Goal: Information Seeking & Learning: Check status

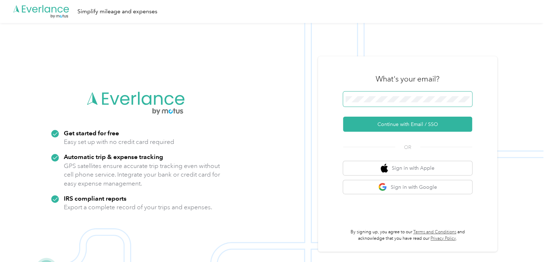
click at [376, 109] on form "Continue with Email / SSO" at bounding box center [407, 111] width 129 height 40
click at [378, 102] on span at bounding box center [407, 98] width 129 height 15
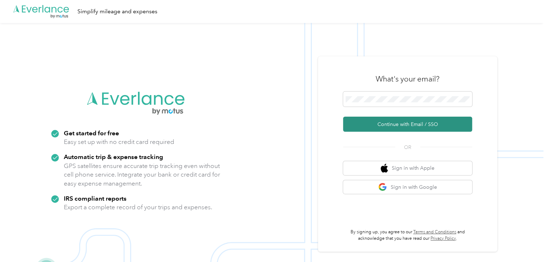
click at [401, 124] on button "Continue with Email / SSO" at bounding box center [407, 124] width 129 height 15
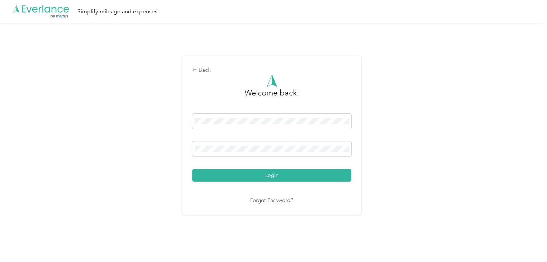
click at [271, 178] on button "Login" at bounding box center [271, 175] width 159 height 13
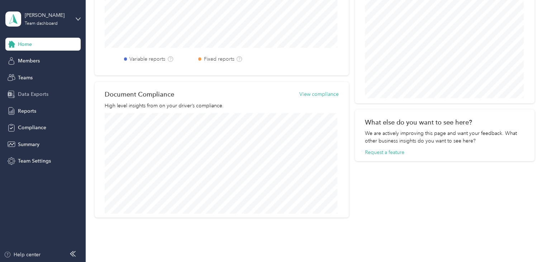
scroll to position [338, 0]
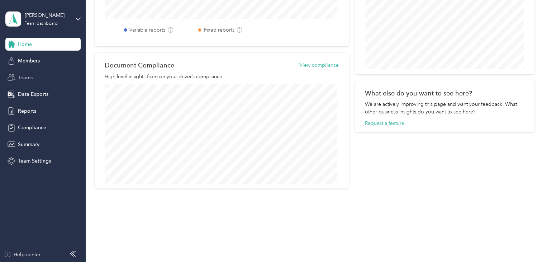
click at [22, 81] on span "Teams" at bounding box center [25, 78] width 15 height 8
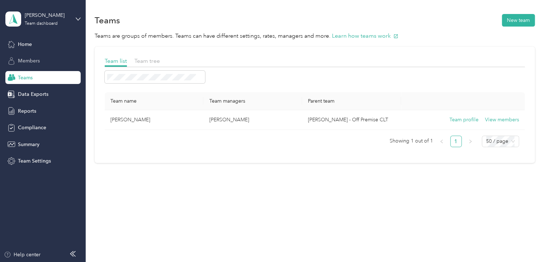
click at [33, 58] on span "Members" at bounding box center [29, 61] width 22 height 8
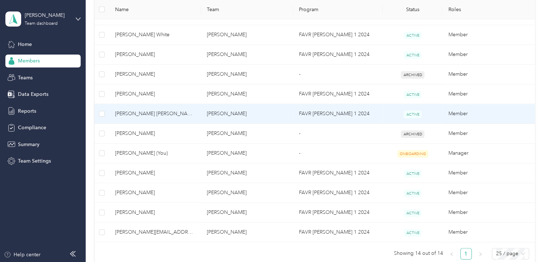
scroll to position [287, 0]
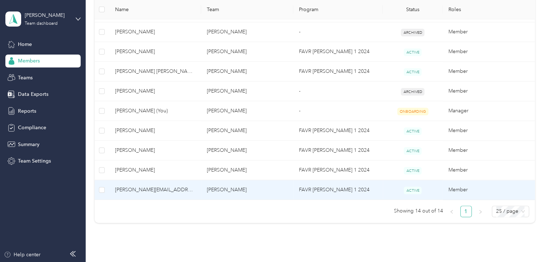
click at [156, 189] on span "[PERSON_NAME][EMAIL_ADDRESS][PERSON_NAME][DOMAIN_NAME]" at bounding box center [155, 190] width 81 height 8
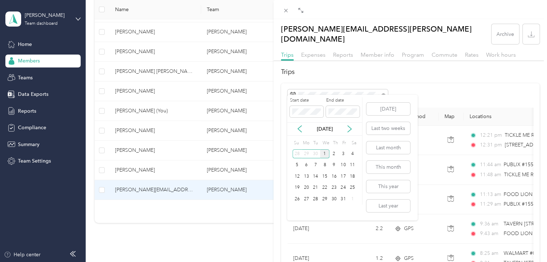
click at [324, 154] on div "1" at bounding box center [324, 153] width 9 height 9
click at [315, 154] on div "30" at bounding box center [315, 153] width 9 height 9
click at [315, 154] on div "2" at bounding box center [315, 153] width 9 height 9
click at [315, 199] on div "30" at bounding box center [315, 198] width 9 height 9
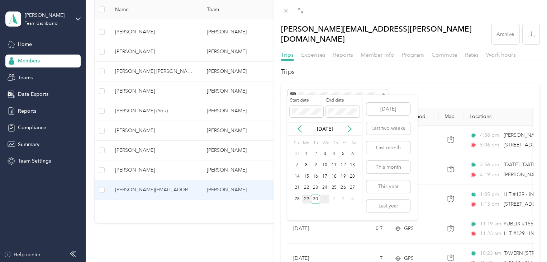
click at [307, 198] on div "29" at bounding box center [306, 198] width 9 height 9
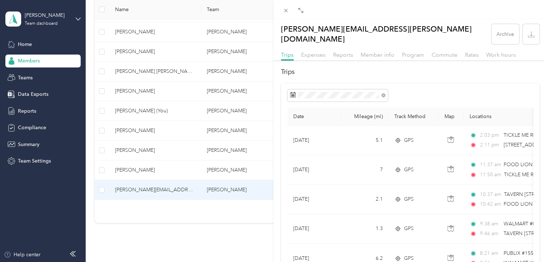
click at [430, 83] on div "Date Mileage (mi) Track Method Map Locations Mileage value Purpose [DATE] 5.1 G…" at bounding box center [410, 208] width 259 height 251
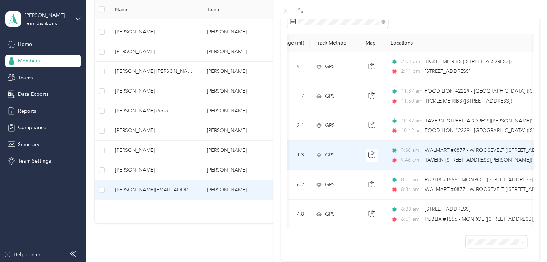
scroll to position [58, 0]
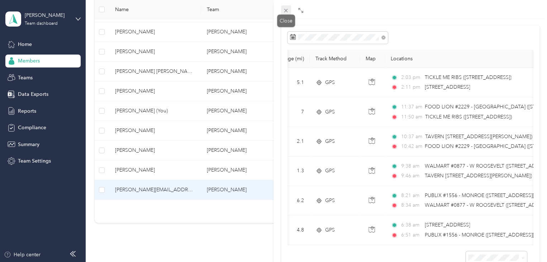
click at [285, 10] on icon at bounding box center [286, 11] width 6 height 6
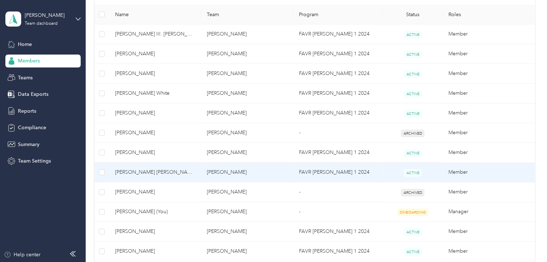
scroll to position [179, 0]
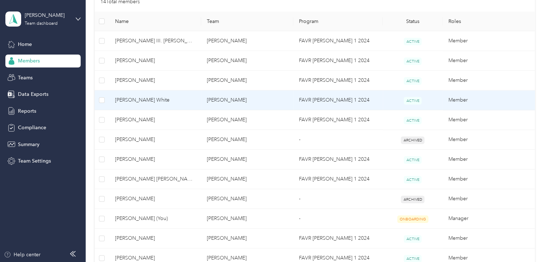
click at [161, 101] on span "[PERSON_NAME] White" at bounding box center [155, 100] width 81 height 8
click at [161, 261] on div "Drag to resize Click to close Loading member data" at bounding box center [272, 262] width 544 height 0
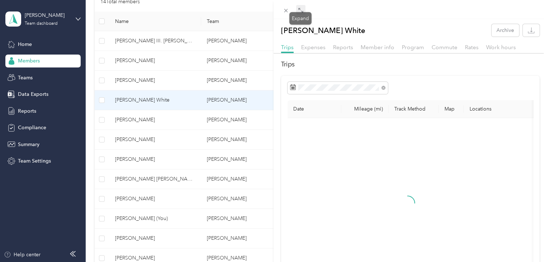
click at [301, 8] on icon at bounding box center [301, 11] width 6 height 6
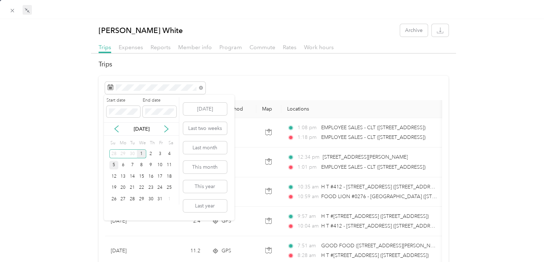
click at [115, 163] on div "5" at bounding box center [113, 165] width 9 height 9
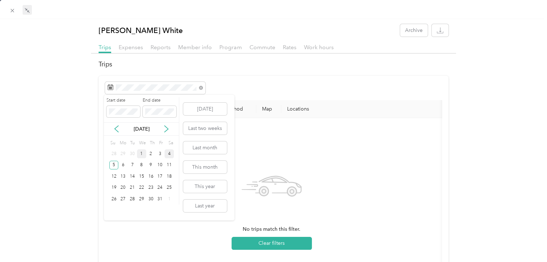
click at [169, 154] on div "4" at bounding box center [169, 153] width 9 height 9
click at [169, 153] on div "4" at bounding box center [169, 153] width 9 height 9
click at [160, 151] on div "3" at bounding box center [159, 153] width 9 height 9
click at [160, 150] on div "3" at bounding box center [159, 153] width 9 height 9
click at [152, 155] on div "2" at bounding box center [150, 153] width 9 height 9
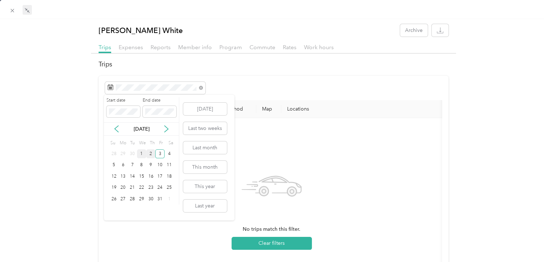
click at [152, 155] on div "2" at bounding box center [150, 153] width 9 height 9
click at [141, 154] on div "1" at bounding box center [141, 153] width 9 height 9
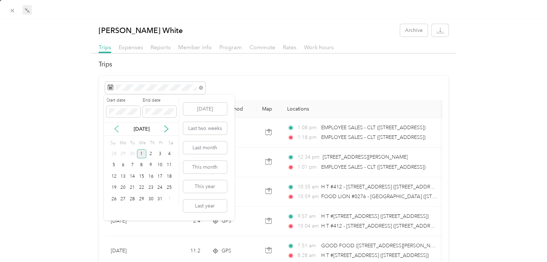
click at [115, 129] on icon at bounding box center [117, 129] width 4 height 6
click at [169, 188] on div "27" at bounding box center [169, 187] width 9 height 9
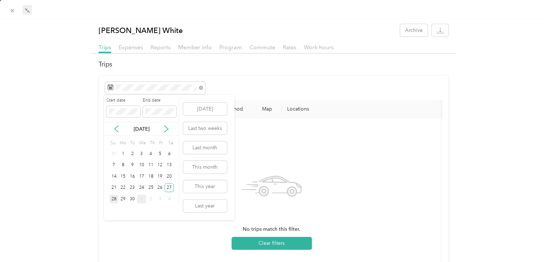
click at [116, 197] on div "28" at bounding box center [113, 198] width 9 height 9
click at [124, 201] on div "29" at bounding box center [122, 198] width 9 height 9
click at [134, 200] on div "30" at bounding box center [132, 198] width 9 height 9
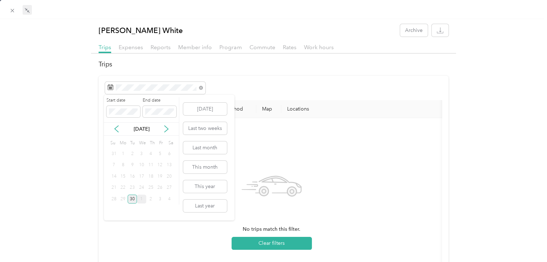
click at [134, 199] on div "30" at bounding box center [132, 198] width 9 height 9
click at [149, 189] on div "25" at bounding box center [150, 187] width 9 height 9
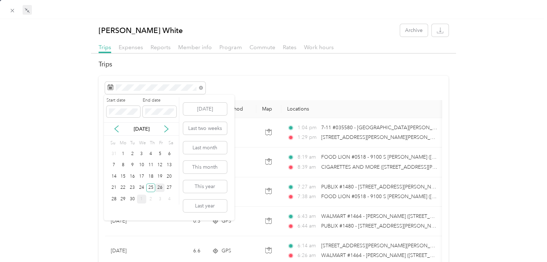
click at [160, 186] on div "26" at bounding box center [159, 187] width 9 height 9
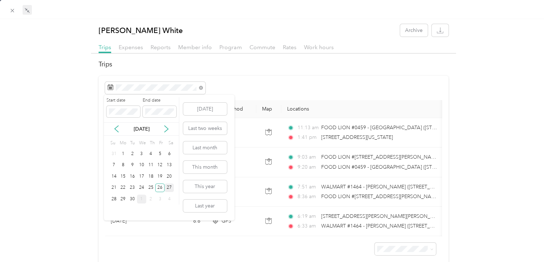
click at [168, 189] on div "27" at bounding box center [169, 187] width 9 height 9
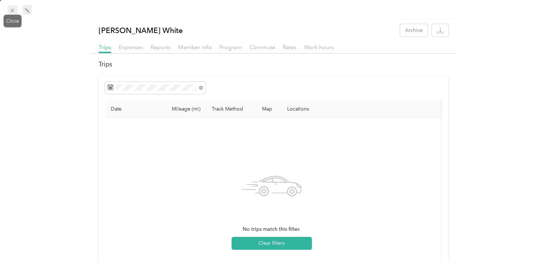
click at [14, 8] on icon at bounding box center [12, 11] width 6 height 6
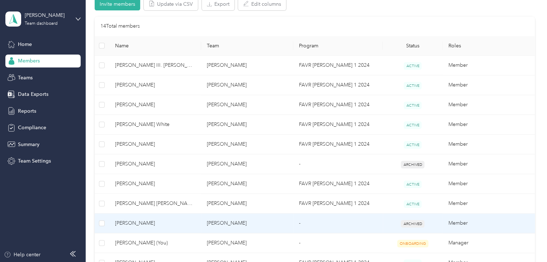
scroll to position [108, 0]
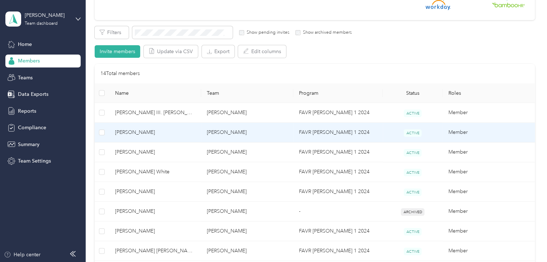
click at [224, 132] on td "[PERSON_NAME]" at bounding box center [247, 133] width 92 height 20
click at [224, 261] on div "Drag to resize Click to close Loading member data" at bounding box center [272, 262] width 544 height 0
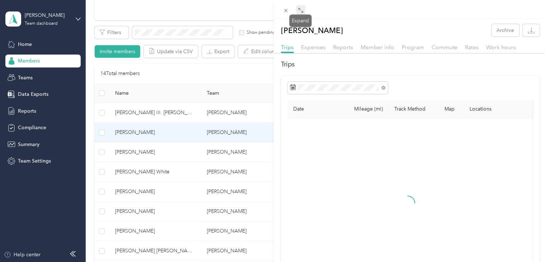
click at [302, 11] on icon at bounding box center [301, 11] width 6 height 6
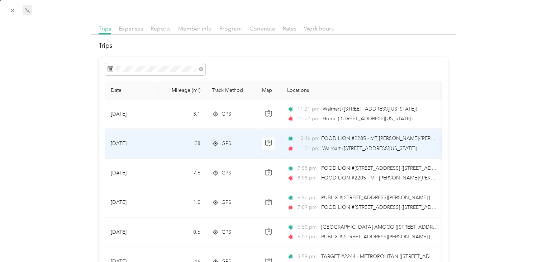
scroll to position [36, 0]
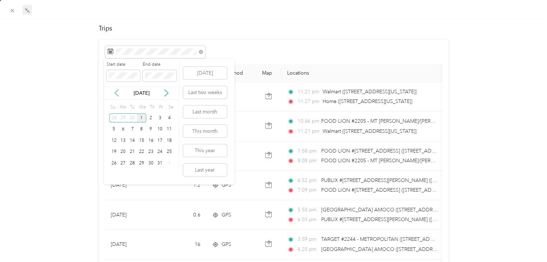
click at [118, 91] on icon at bounding box center [116, 92] width 7 height 7
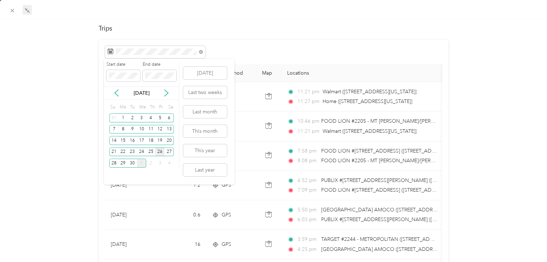
click at [161, 150] on div "26" at bounding box center [159, 151] width 9 height 9
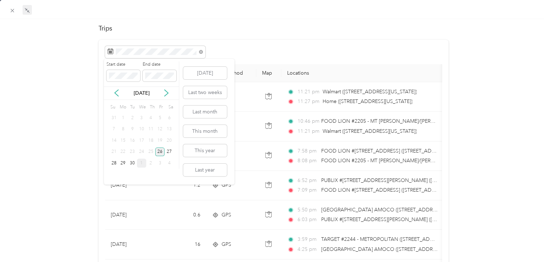
click at [161, 150] on div "26" at bounding box center [159, 151] width 9 height 9
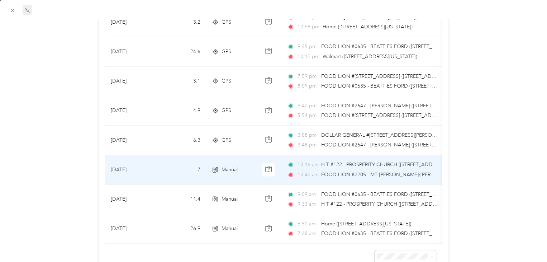
scroll to position [47, 0]
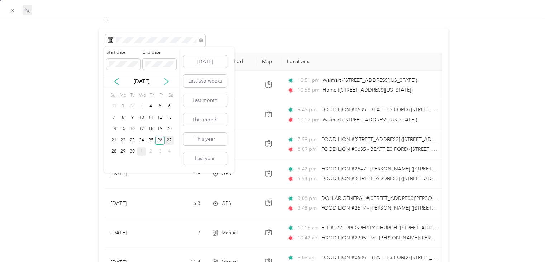
click at [170, 139] on div "27" at bounding box center [169, 140] width 9 height 9
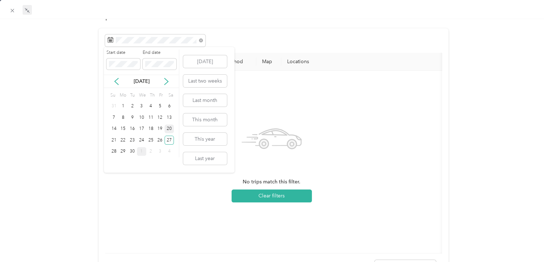
click at [167, 129] on div "20" at bounding box center [169, 128] width 9 height 9
click at [112, 141] on div "21" at bounding box center [113, 140] width 9 height 9
click at [160, 129] on div "19" at bounding box center [159, 128] width 9 height 9
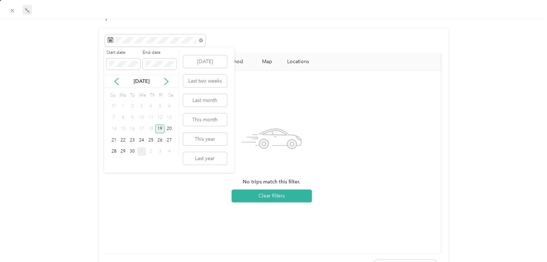
click at [159, 129] on div "19" at bounding box center [159, 128] width 9 height 9
click at [144, 130] on div "17" at bounding box center [141, 128] width 9 height 9
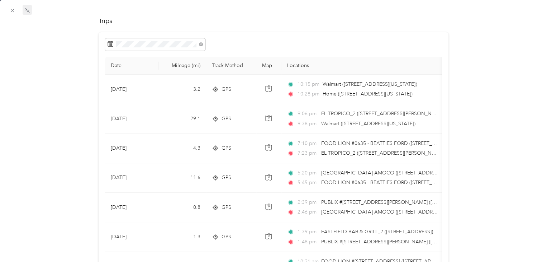
scroll to position [108, 0]
